Goal: Task Accomplishment & Management: Complete application form

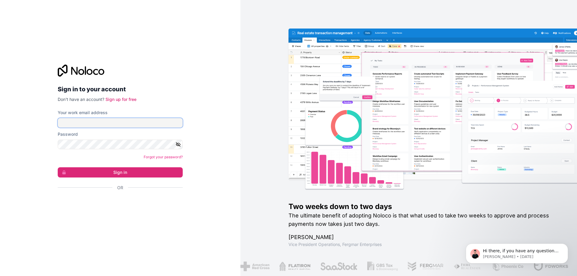
click at [136, 124] on input "Your work email address" at bounding box center [120, 123] width 125 height 10
type input "[EMAIL_ADDRESS][DOMAIN_NAME]"
click at [58, 167] on button "Sign in" at bounding box center [120, 172] width 125 height 10
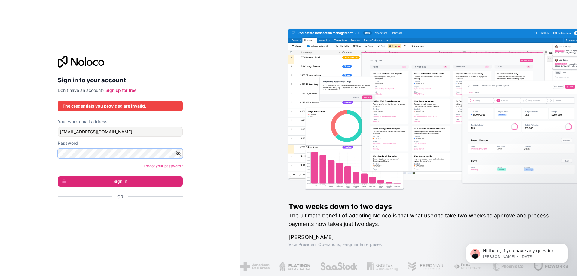
click at [58, 176] on button "Sign in" at bounding box center [120, 181] width 125 height 10
click at [176, 152] on icon "button" at bounding box center [178, 154] width 4 height 4
click at [58, 176] on button "Sign in" at bounding box center [120, 181] width 125 height 10
click at [152, 165] on link "Forgot your password?" at bounding box center [163, 166] width 39 height 5
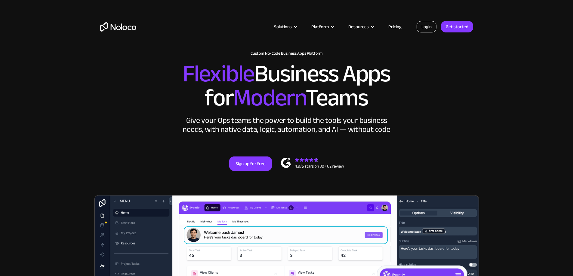
drag, startPoint x: 0, startPoint y: 0, endPoint x: 426, endPoint y: 27, distance: 426.9
click at [426, 27] on link "Login" at bounding box center [426, 26] width 20 height 11
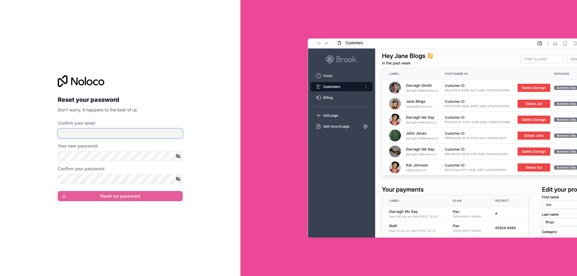
drag, startPoint x: 109, startPoint y: 129, endPoint x: 111, endPoint y: 138, distance: 8.5
click at [109, 129] on input "Confirm your email" at bounding box center [120, 134] width 125 height 10
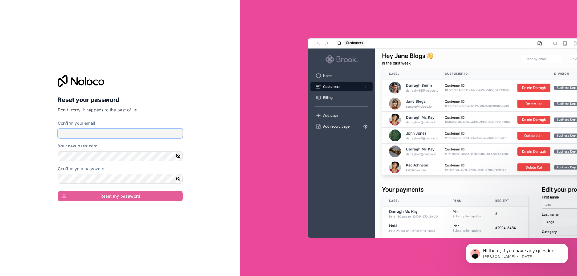
type input "[EMAIL_ADDRESS][DOMAIN_NAME]"
click at [110, 210] on div "Reset your password Don't worry, it happens to the best of us Confirm your emai…" at bounding box center [120, 139] width 135 height 146
click at [177, 153] on button "button" at bounding box center [179, 157] width 7 height 10
click at [58, 191] on button "Reset my password" at bounding box center [120, 196] width 125 height 10
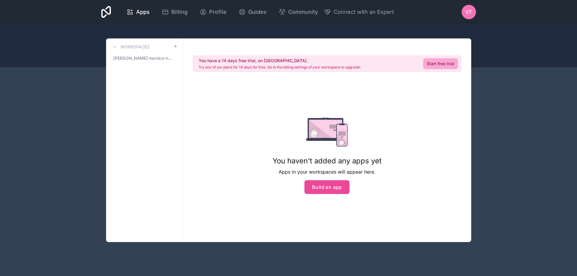
click at [156, 198] on div "Workspaces vito-tecnico-nuovalucetechnology-it-workspace" at bounding box center [144, 140] width 77 height 204
click at [330, 185] on button "Build an app" at bounding box center [327, 187] width 45 height 14
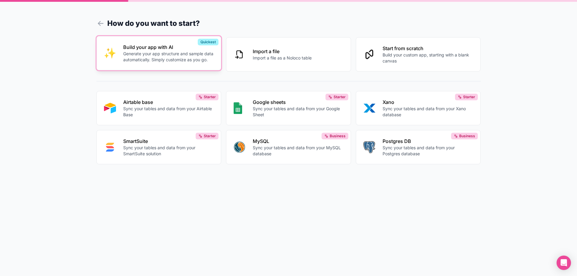
click at [156, 57] on p "Generate your app structure and sample data automatically. Simply customize as …" at bounding box center [168, 57] width 91 height 12
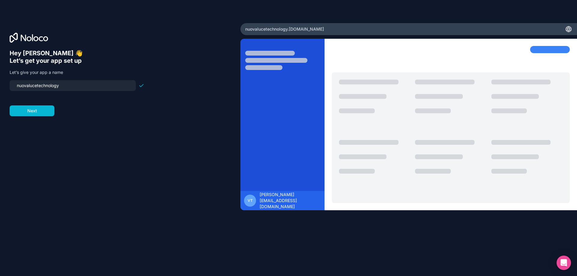
drag, startPoint x: 97, startPoint y: 89, endPoint x: 0, endPoint y: 86, distance: 96.8
click at [0, 86] on div "Hey Vito 👋 Let’s get your app set up Let’s give your app a name nuovalucetechno…" at bounding box center [120, 138] width 241 height 230
click at [92, 87] on input "nuovalucetechnology" at bounding box center [72, 85] width 119 height 8
click at [49, 115] on button "Next" at bounding box center [32, 111] width 45 height 11
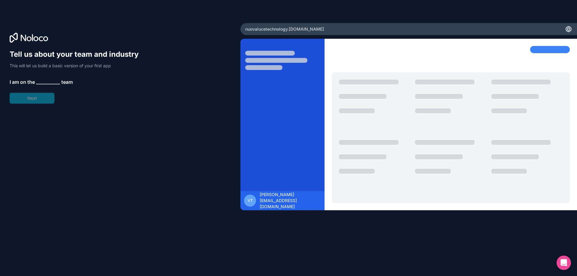
click at [44, 82] on span "__________" at bounding box center [48, 81] width 24 height 7
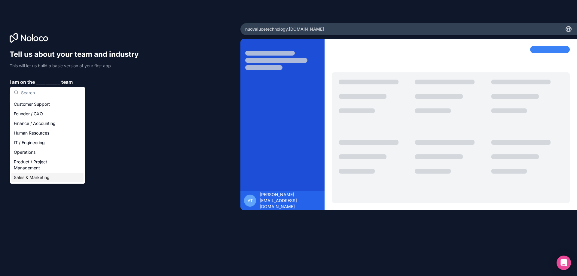
click at [32, 176] on div "Sales & Marketing" at bounding box center [47, 178] width 72 height 10
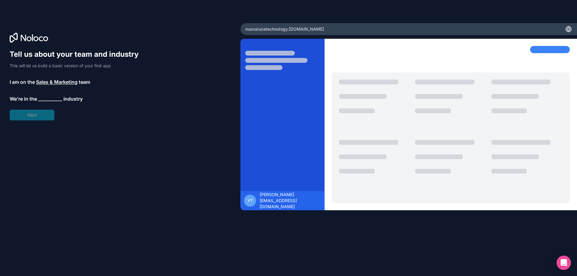
click at [40, 96] on span "__________" at bounding box center [50, 98] width 24 height 7
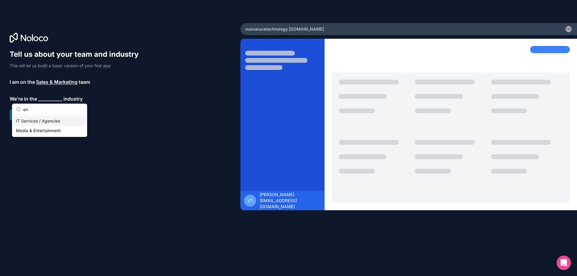
type input "e"
type input "p"
type input "s"
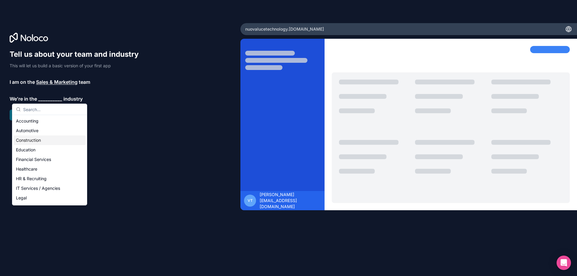
click at [52, 144] on div "Construction" at bounding box center [50, 141] width 72 height 10
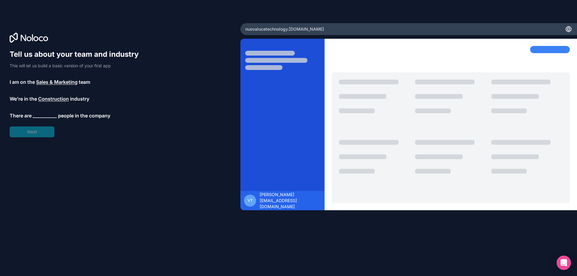
click at [40, 116] on span "__________" at bounding box center [45, 115] width 24 height 7
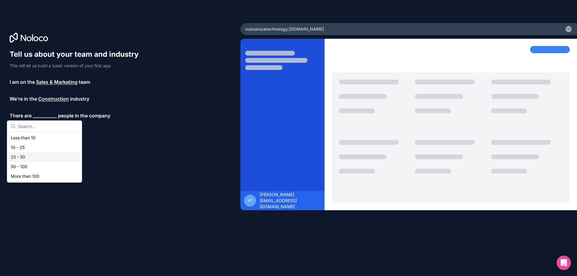
click at [30, 149] on div "10 - 25" at bounding box center [44, 148] width 72 height 10
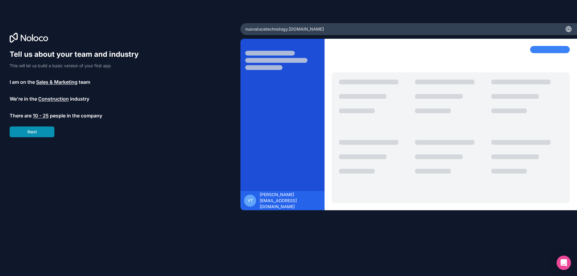
click at [38, 130] on button "Next" at bounding box center [32, 132] width 45 height 11
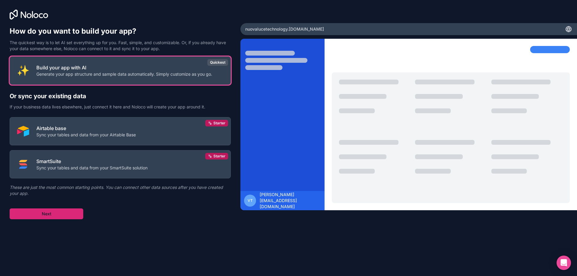
click at [67, 214] on button "Next" at bounding box center [47, 214] width 74 height 11
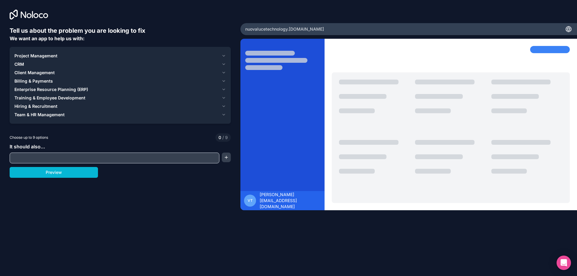
click at [59, 71] on div "Client Management" at bounding box center [116, 73] width 205 height 6
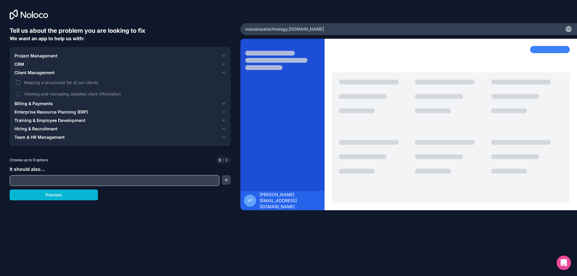
click at [53, 85] on span "Keeping a structured list of our clients" at bounding box center [124, 82] width 201 height 6
click at [20, 85] on button "Keeping a structured list of our clients" at bounding box center [18, 82] width 5 height 5
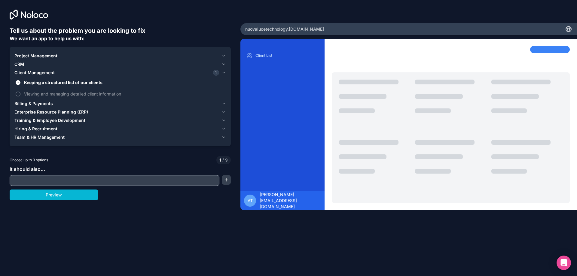
click at [54, 93] on span "Viewing and managing detailed client information" at bounding box center [124, 94] width 201 height 6
click at [20, 93] on button "Viewing and managing detailed client information" at bounding box center [18, 94] width 5 height 5
click at [52, 182] on input "text" at bounding box center [114, 180] width 207 height 8
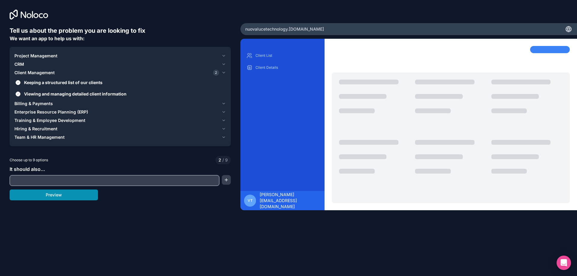
click at [60, 197] on button "Preview" at bounding box center [54, 195] width 88 height 11
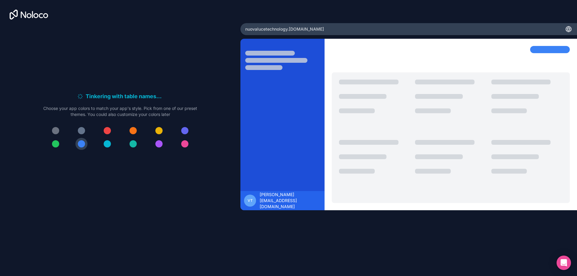
click at [106, 143] on div at bounding box center [107, 143] width 7 height 7
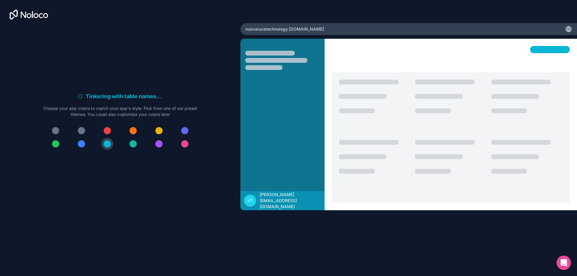
click at [77, 145] on button at bounding box center [81, 144] width 12 height 12
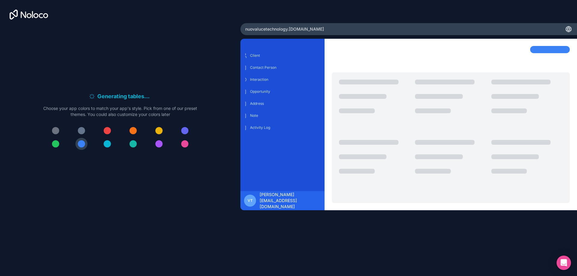
click at [163, 130] on button at bounding box center [159, 131] width 12 height 12
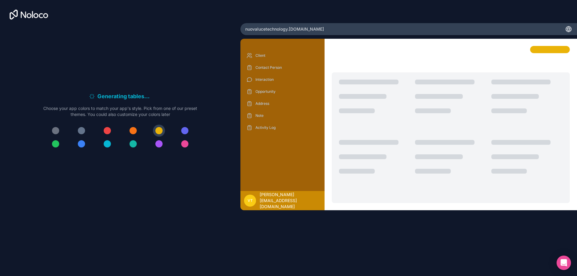
click at [85, 142] on button at bounding box center [81, 144] width 12 height 12
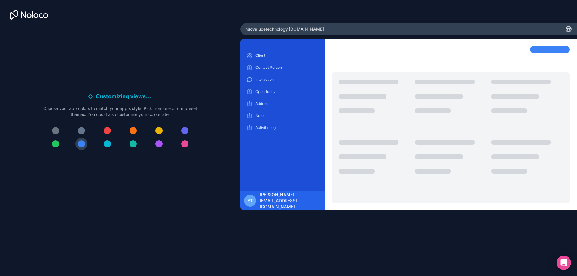
click at [294, 31] on span "nuovalucetechnology .noloco.co" at bounding box center [284, 29] width 79 height 6
click at [311, 28] on div "nuovalucetechnology .noloco.co" at bounding box center [409, 29] width 337 height 12
click at [264, 64] on div "Contact Person" at bounding box center [282, 68] width 75 height 10
click at [263, 76] on div "Interaction" at bounding box center [282, 80] width 75 height 10
click at [257, 53] on div "Client" at bounding box center [282, 56] width 75 height 10
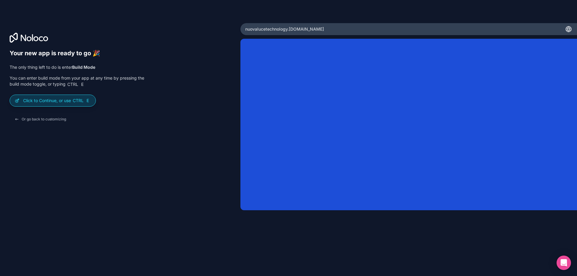
click at [26, 102] on p "Click to Continue, or use Ctrl E" at bounding box center [57, 101] width 68 height 6
